Goal: Task Accomplishment & Management: Manage account settings

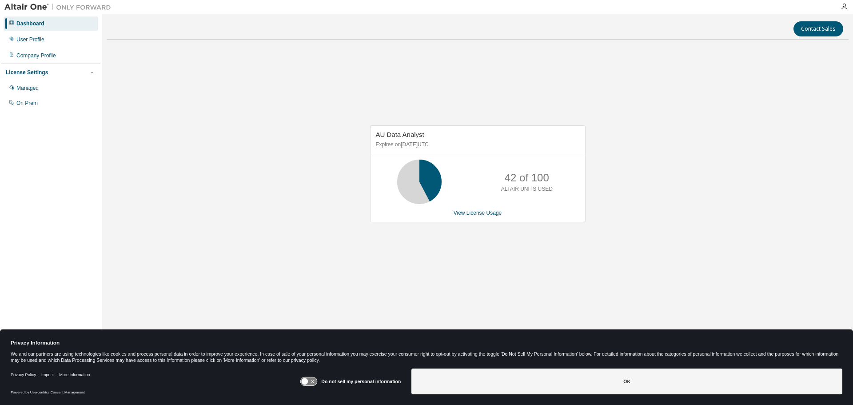
click at [308, 382] on icon at bounding box center [305, 381] width 7 height 7
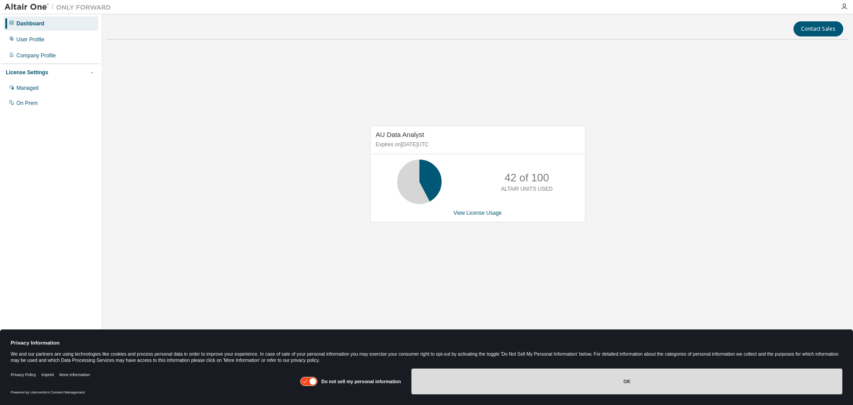
click at [469, 388] on button "OK" at bounding box center [627, 381] width 431 height 26
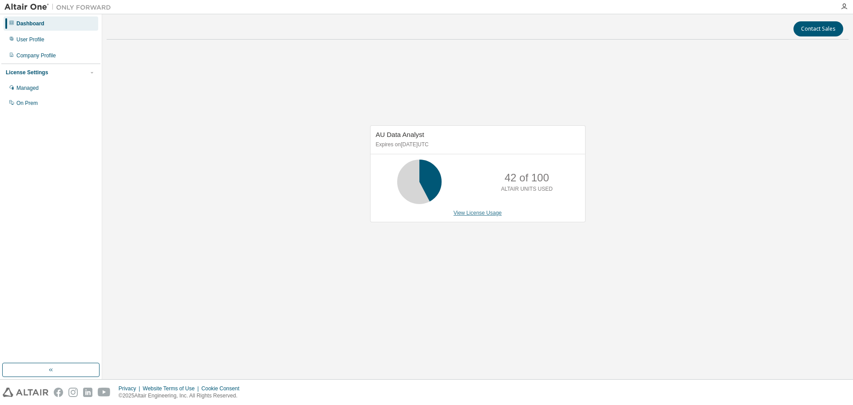
click at [490, 210] on link "View License Usage" at bounding box center [478, 213] width 48 height 6
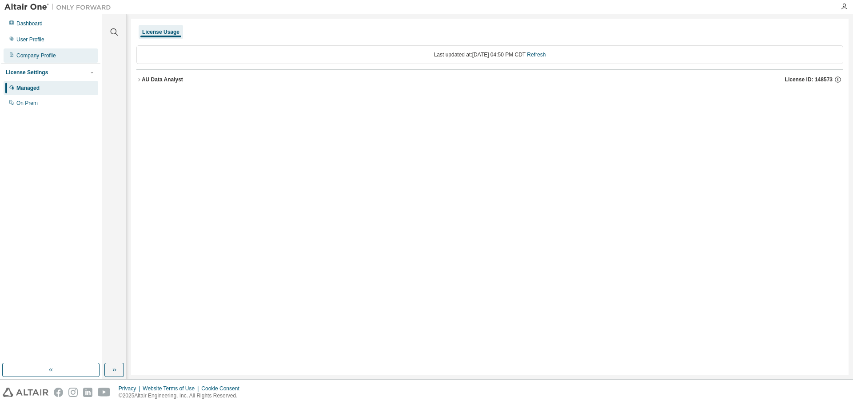
click at [27, 53] on div "Company Profile" at bounding box center [36, 55] width 40 height 7
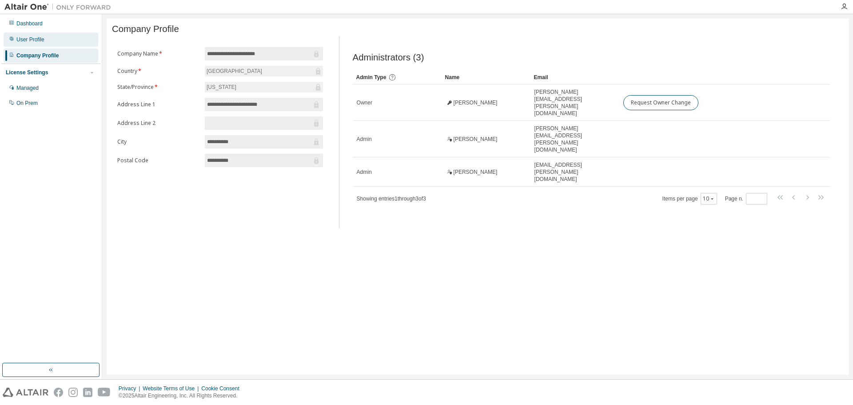
click at [32, 40] on div "User Profile" at bounding box center [30, 39] width 28 height 7
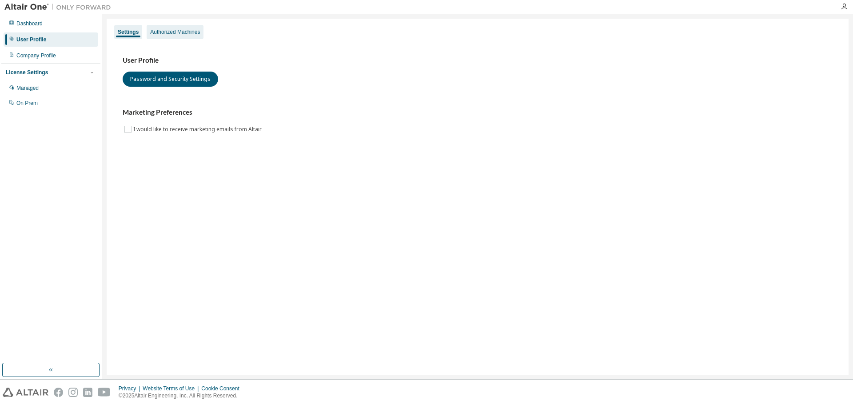
click at [171, 31] on div "Authorized Machines" at bounding box center [175, 31] width 50 height 7
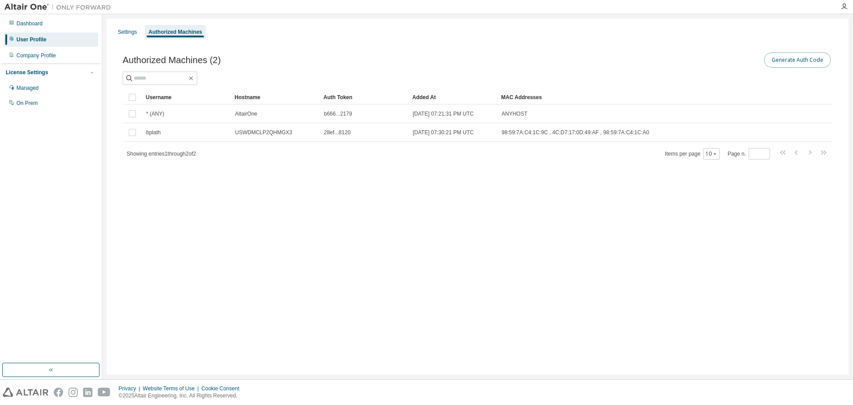
click at [792, 64] on button "Generate Auth Code" at bounding box center [798, 59] width 67 height 15
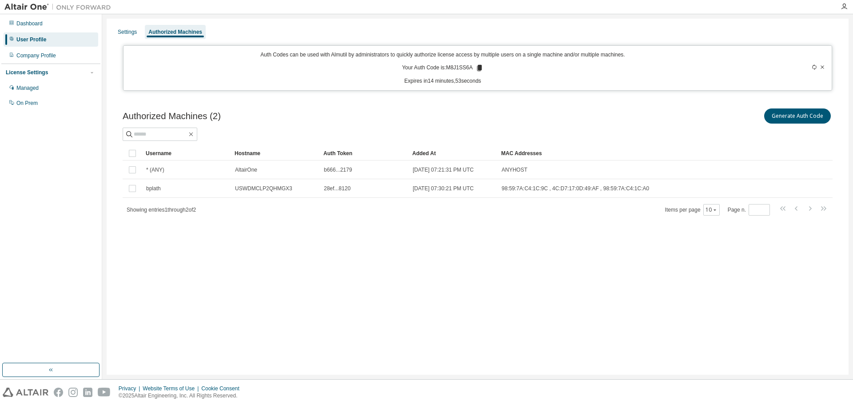
click at [480, 69] on icon at bounding box center [479, 68] width 5 height 6
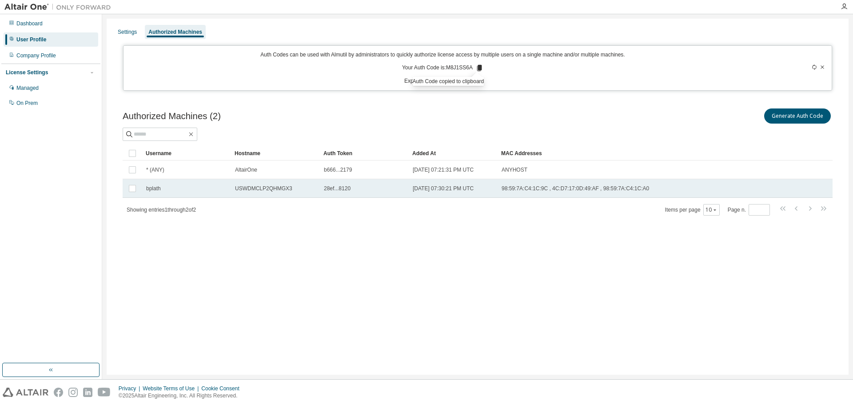
click at [446, 191] on span "[DATE] 07:30:21 PM UTC" at bounding box center [443, 188] width 61 height 7
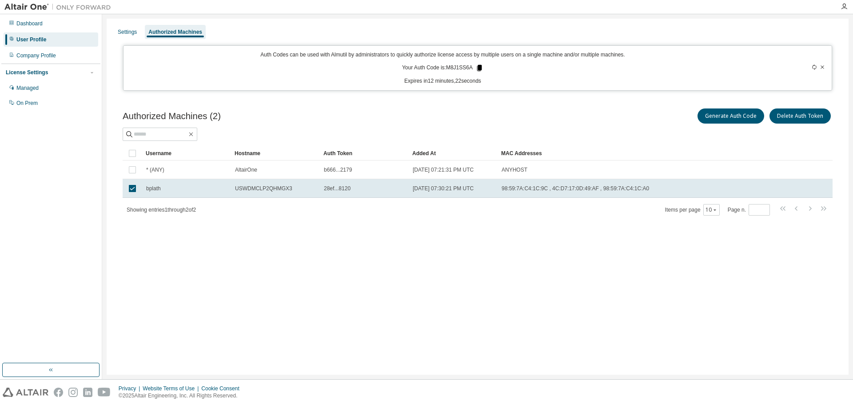
click at [480, 68] on icon at bounding box center [479, 68] width 5 height 6
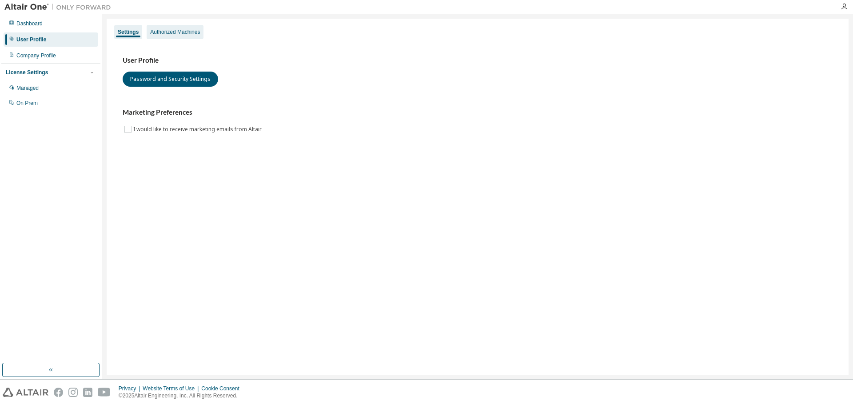
click at [190, 31] on div "Authorized Machines" at bounding box center [175, 31] width 50 height 7
click at [188, 32] on div "Authorized Machines" at bounding box center [175, 31] width 50 height 7
